Goal: Browse casually

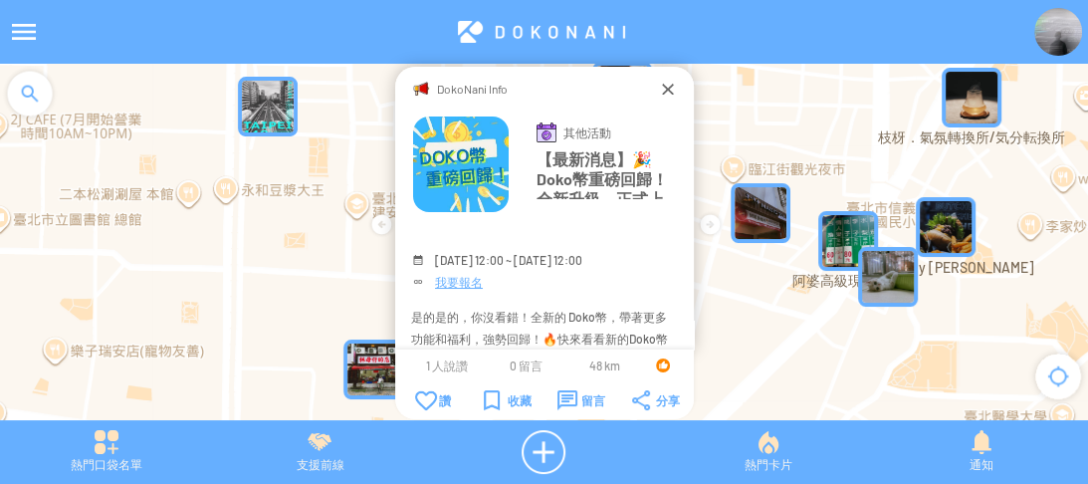
click at [680, 96] on div "DokoNani Info" at bounding box center [544, 88] width 299 height 42
click at [667, 87] on div at bounding box center [668, 89] width 20 height 20
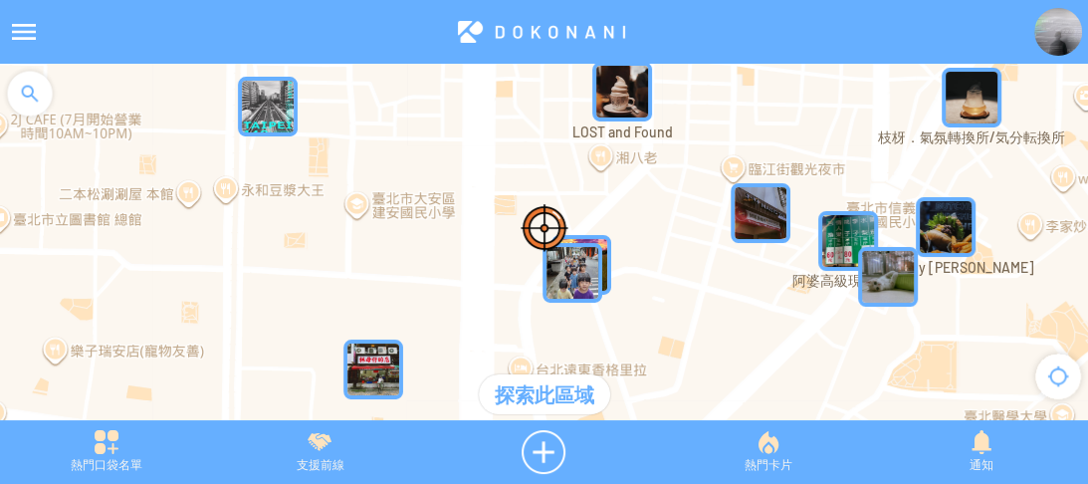
click at [1017, 45] on div at bounding box center [541, 32] width 986 height 48
click at [1052, 30] on img at bounding box center [1058, 32] width 48 height 48
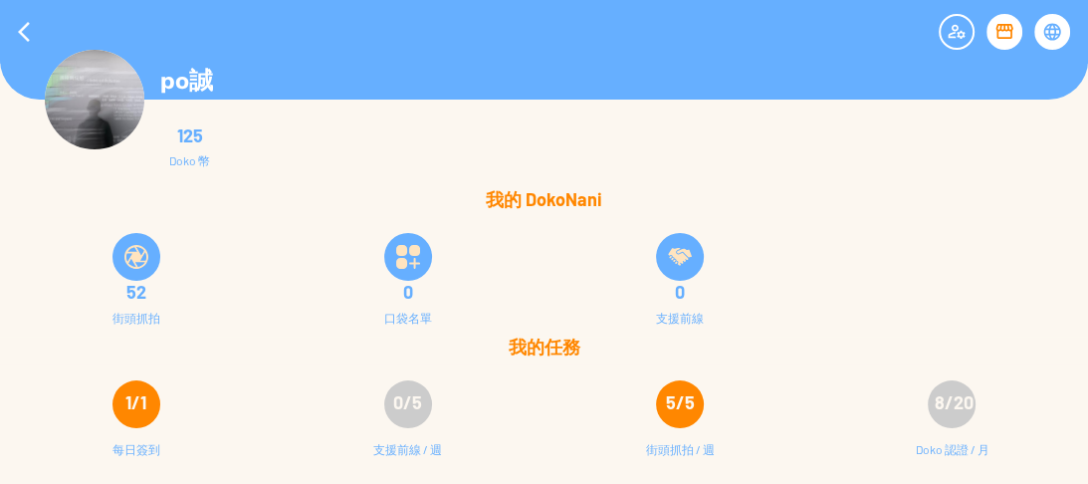
click at [1047, 23] on div at bounding box center [1052, 32] width 36 height 36
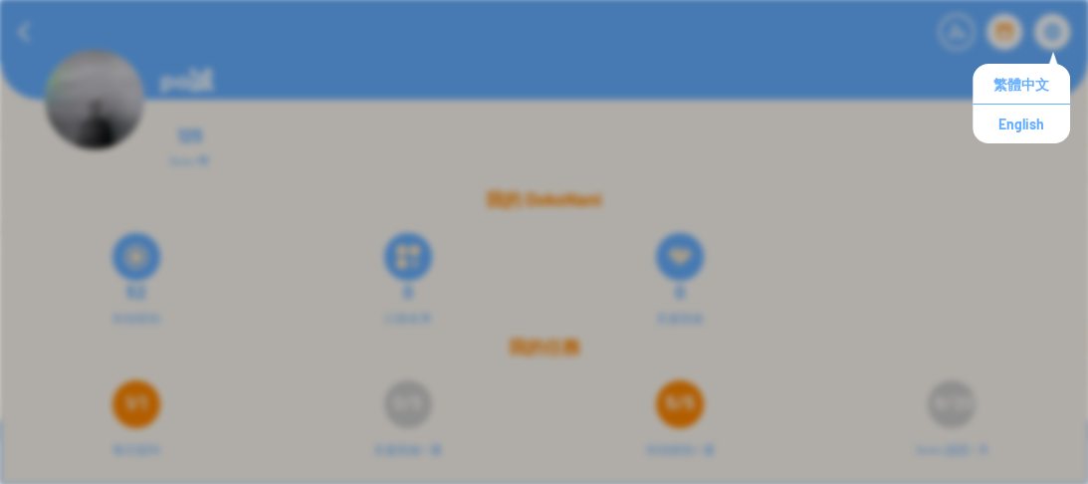
click at [795, 90] on div "po誠" at bounding box center [544, 50] width 1088 height 100
